Goal: Task Accomplishment & Management: Complete application form

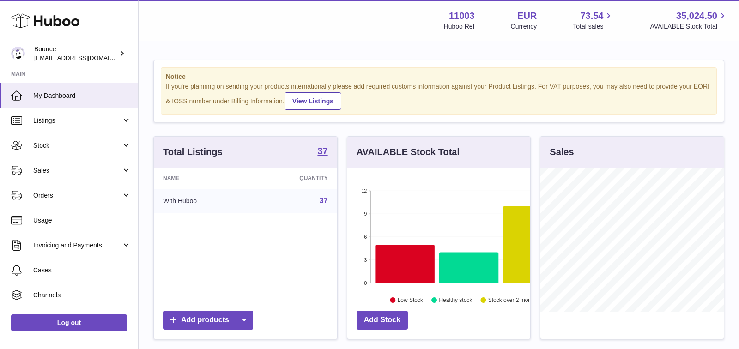
scroll to position [144, 183]
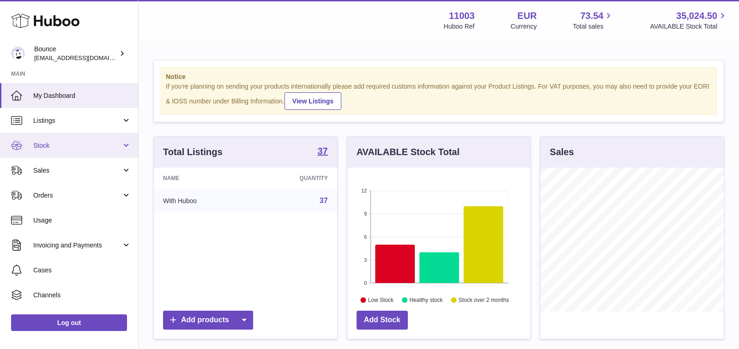
click at [98, 142] on span "Stock" at bounding box center [77, 145] width 88 height 9
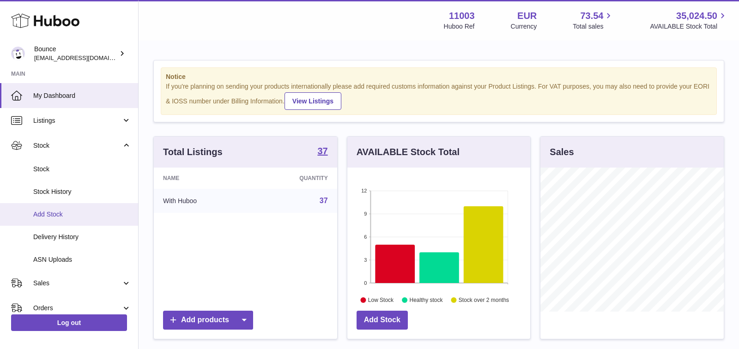
click at [80, 214] on span "Add Stock" at bounding box center [82, 214] width 98 height 9
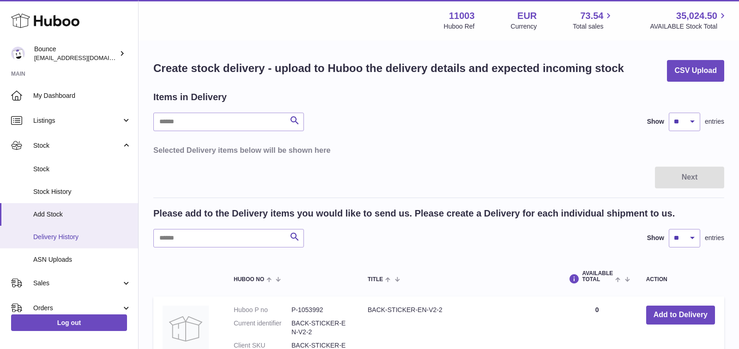
click at [102, 237] on span "Delivery History" at bounding box center [82, 237] width 98 height 9
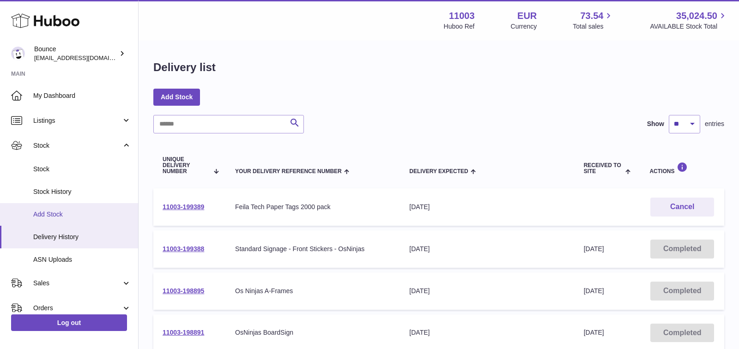
click at [49, 215] on span "Add Stock" at bounding box center [82, 214] width 98 height 9
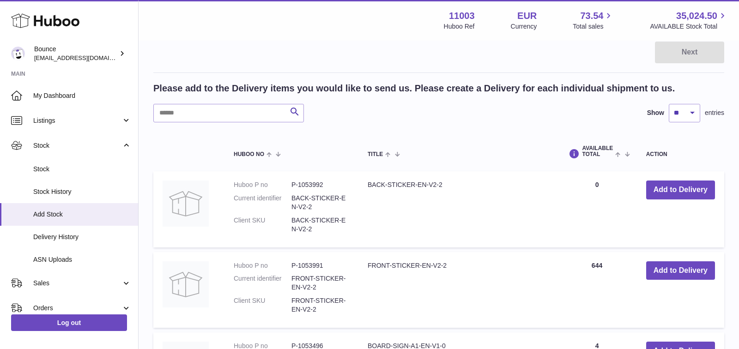
scroll to position [127, 0]
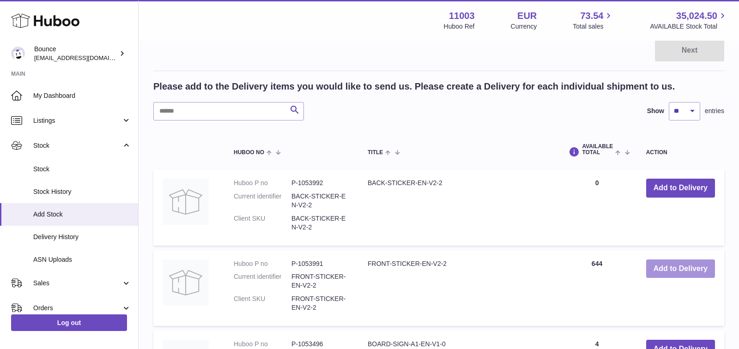
click at [661, 269] on button "Add to Delivery" at bounding box center [680, 268] width 69 height 19
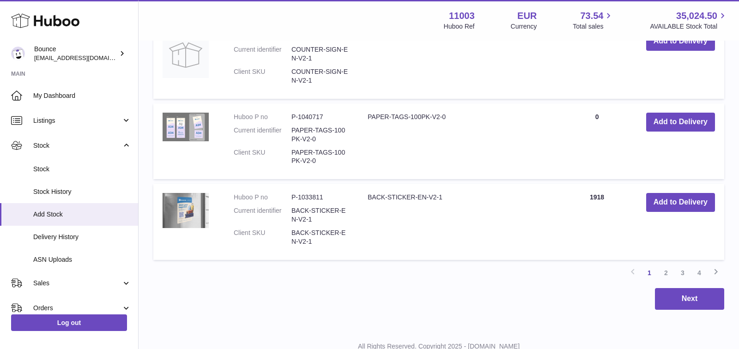
scroll to position [935, 0]
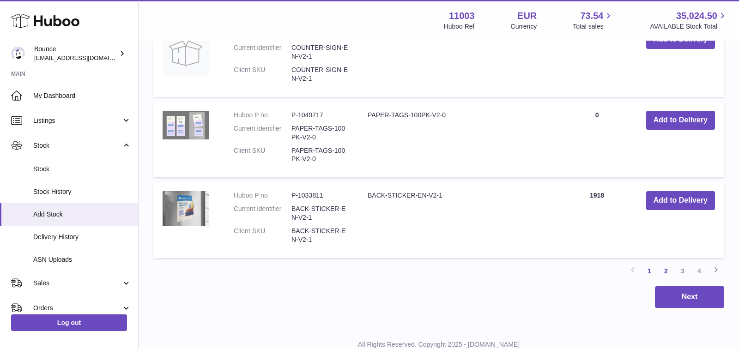
click at [668, 271] on link "2" at bounding box center [665, 271] width 17 height 17
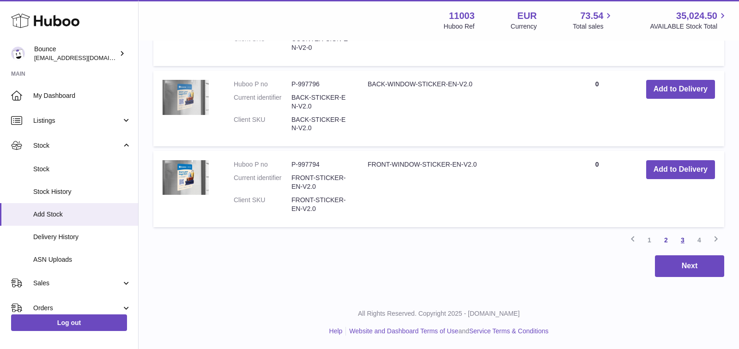
click at [680, 238] on link "3" at bounding box center [682, 240] width 17 height 17
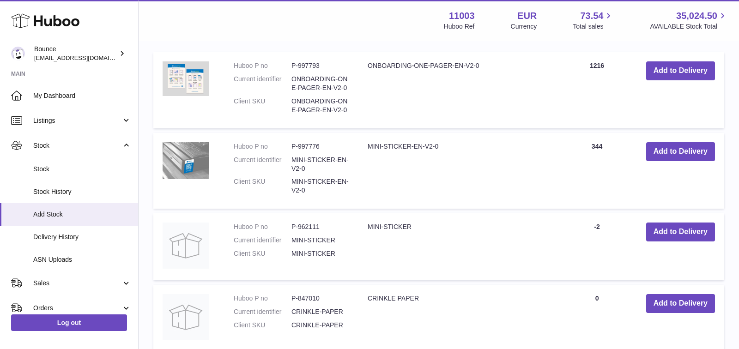
scroll to position [317, 0]
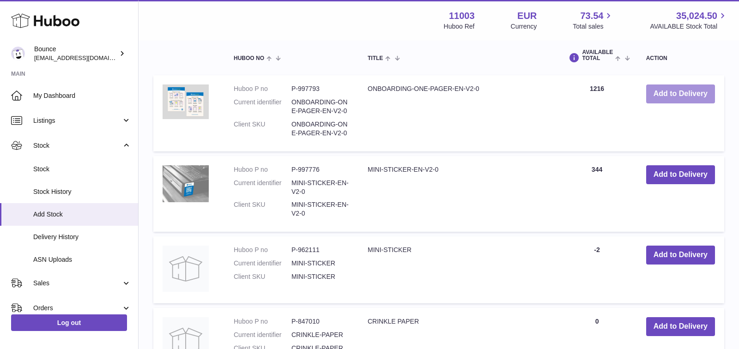
click at [688, 98] on button "Add to Delivery" at bounding box center [680, 93] width 69 height 19
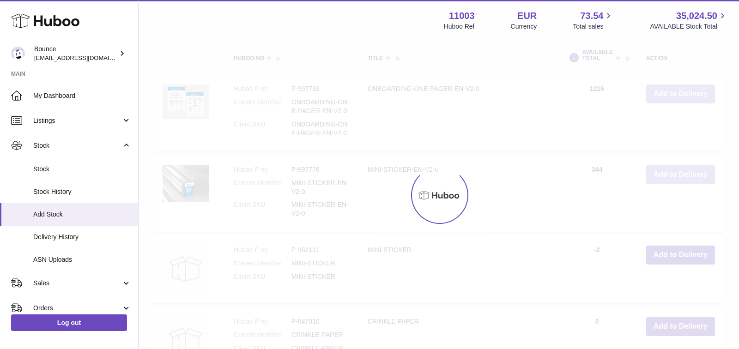
scroll to position [398, 0]
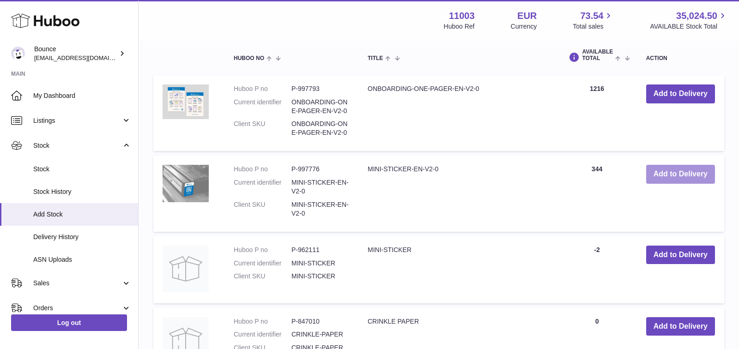
click at [676, 179] on button "Add to Delivery" at bounding box center [680, 174] width 69 height 19
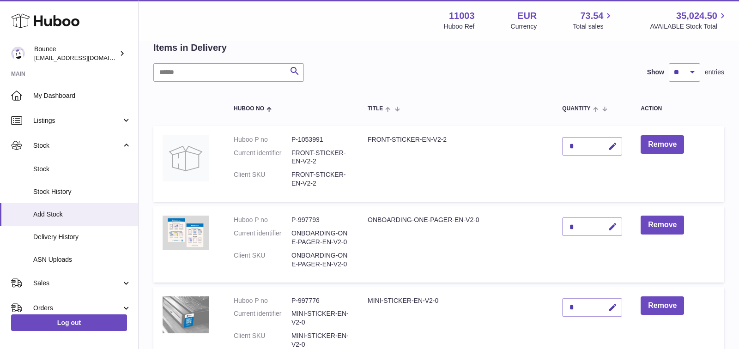
scroll to position [52, 0]
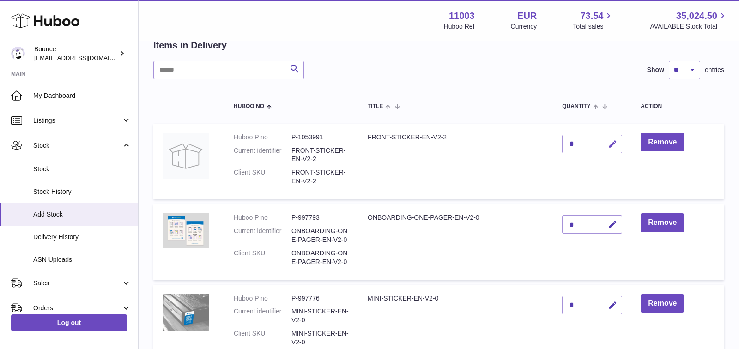
click at [614, 145] on icon "button" at bounding box center [613, 144] width 10 height 10
type input "****"
click at [609, 144] on icon "submit" at bounding box center [613, 144] width 8 height 8
click at [614, 224] on icon "button" at bounding box center [613, 225] width 10 height 10
type input "****"
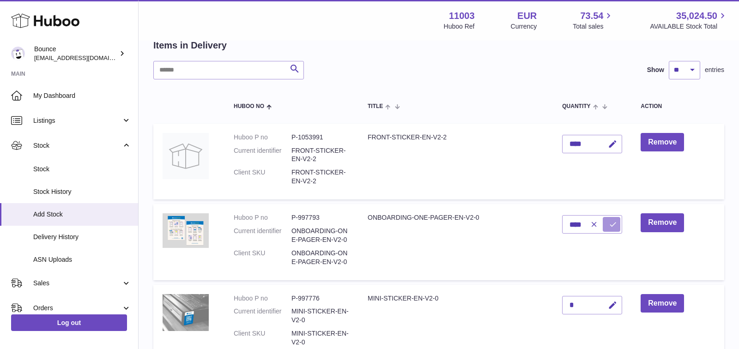
click at [615, 221] on icon "submit" at bounding box center [613, 224] width 8 height 8
click at [595, 304] on div "*" at bounding box center [592, 305] width 60 height 18
click at [615, 304] on icon "button" at bounding box center [613, 306] width 10 height 10
type input "****"
click at [612, 301] on icon "submit" at bounding box center [613, 305] width 8 height 8
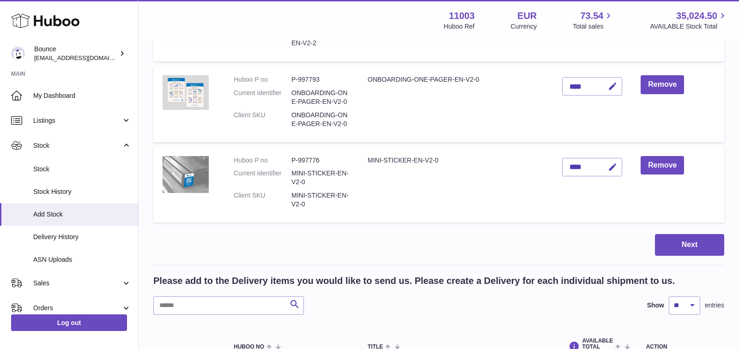
scroll to position [194, 0]
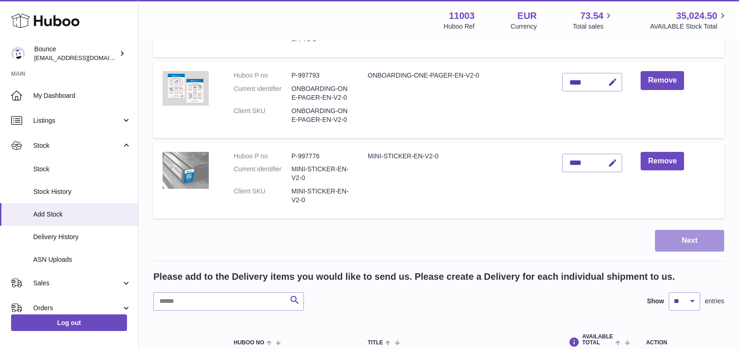
click at [683, 250] on button "Next" at bounding box center [689, 241] width 69 height 22
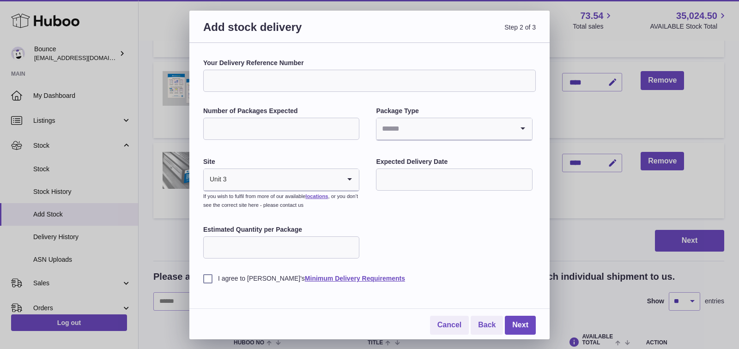
click at [330, 129] on input "Number of Packages Expected" at bounding box center [281, 129] width 156 height 22
type input "*"
click at [411, 128] on input "Search for option" at bounding box center [444, 128] width 137 height 21
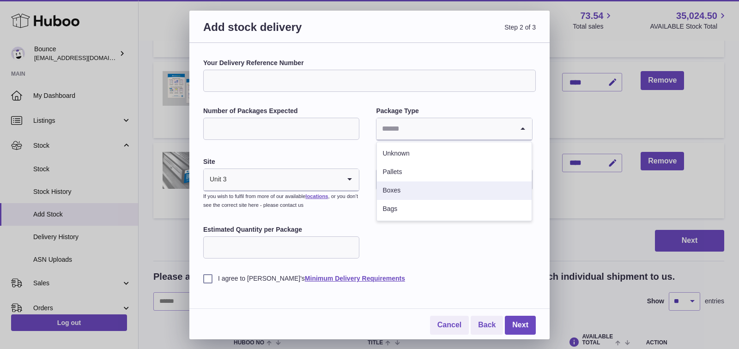
click at [415, 189] on li "Boxes" at bounding box center [454, 190] width 154 height 18
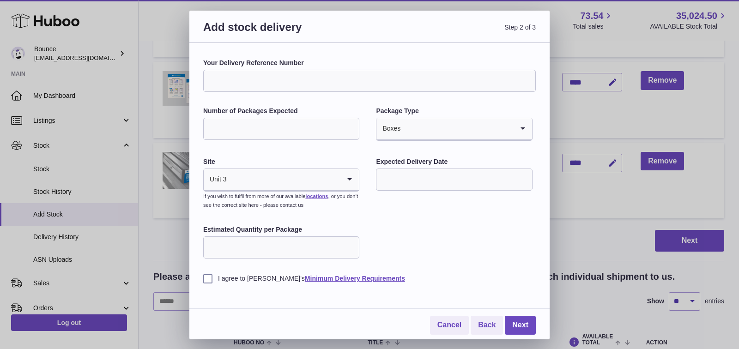
click at [413, 178] on input "text" at bounding box center [454, 180] width 156 height 22
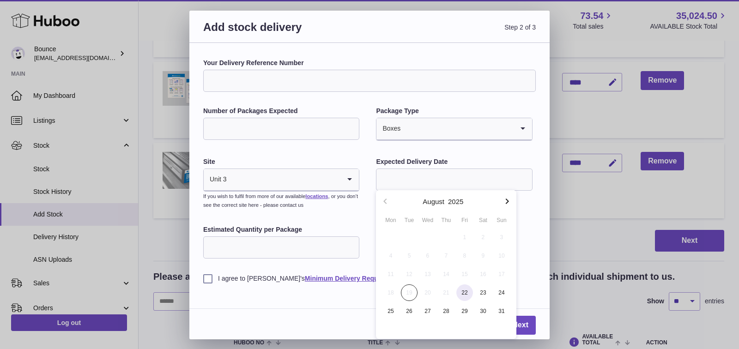
click at [463, 292] on span "22" at bounding box center [464, 292] width 17 height 17
type input "**********"
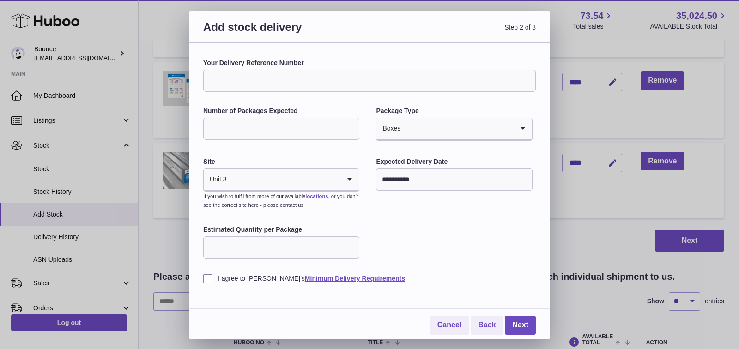
click at [206, 275] on label "I agree to Huboo's Minimum Delivery Requirements" at bounding box center [369, 278] width 332 height 9
click at [512, 321] on link "Next" at bounding box center [520, 325] width 31 height 19
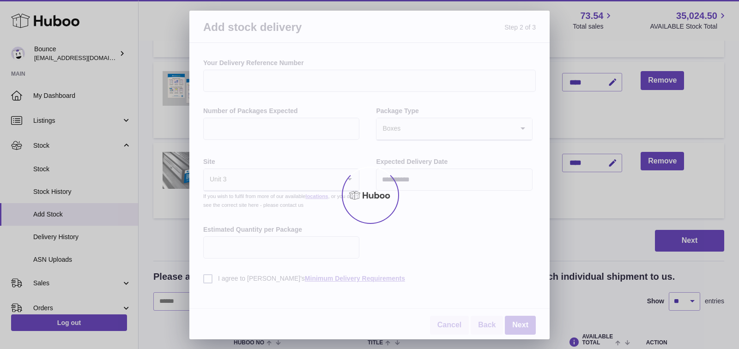
scroll to position [164, 0]
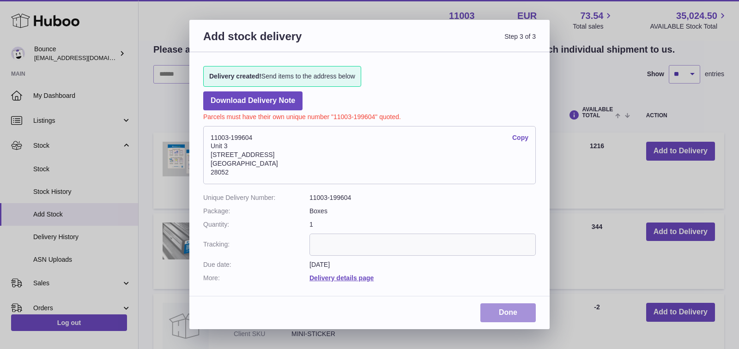
click at [521, 312] on link "Done" at bounding box center [507, 312] width 55 height 19
